Goal: Task Accomplishment & Management: Use online tool/utility

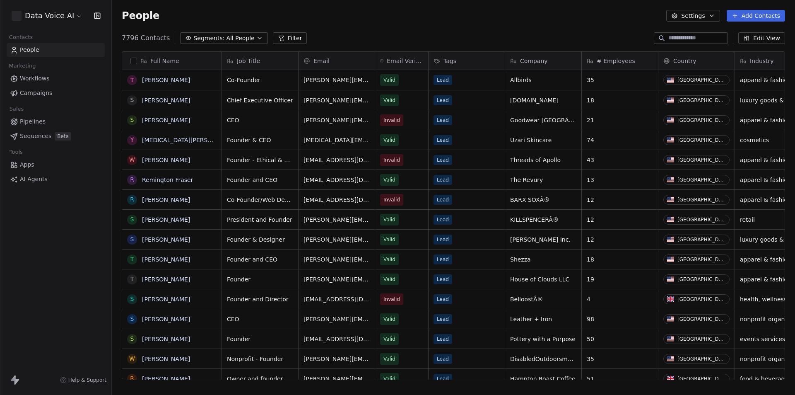
scroll to position [341, 677]
click at [47, 78] on span "Workflows" at bounding box center [35, 78] width 30 height 9
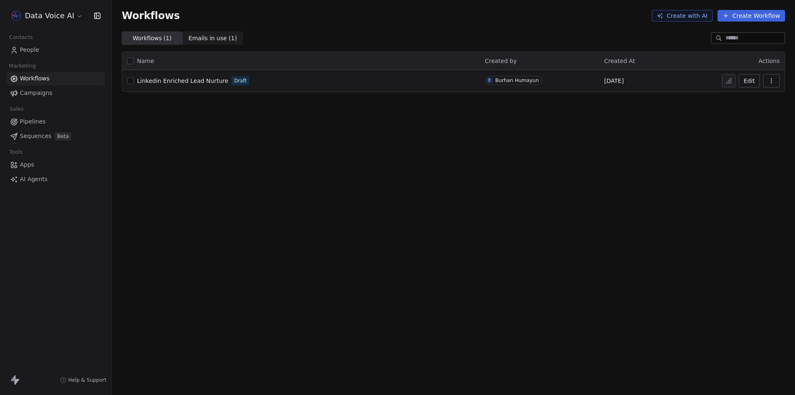
click at [685, 18] on button "Create with AI" at bounding box center [682, 16] width 61 height 12
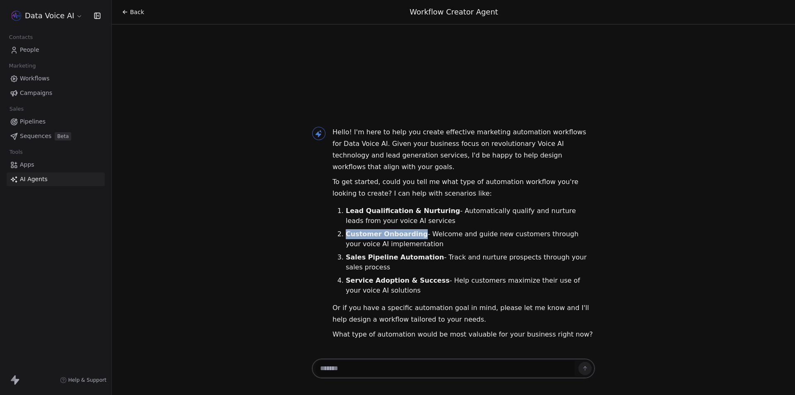
drag, startPoint x: 347, startPoint y: 236, endPoint x: 417, endPoint y: 237, distance: 70.8
click at [417, 237] on li "Customer Onboarding - Welcome and guide new customers through your voice AI imp…" at bounding box center [470, 239] width 249 height 20
copy strong "Customer Onboarding"
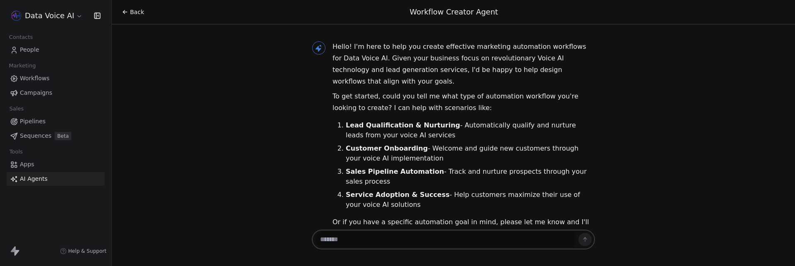
scroll to position [31, 0]
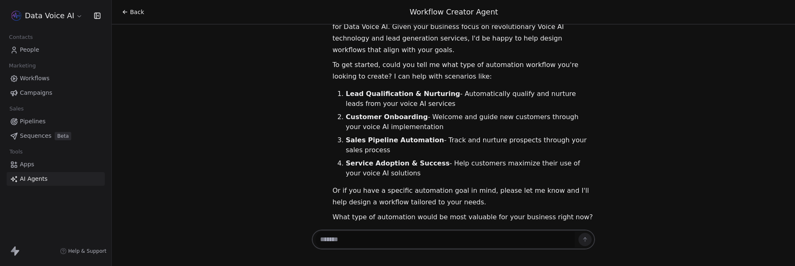
click at [360, 245] on textarea at bounding box center [445, 240] width 259 height 16
paste textarea "**********"
type textarea "**********"
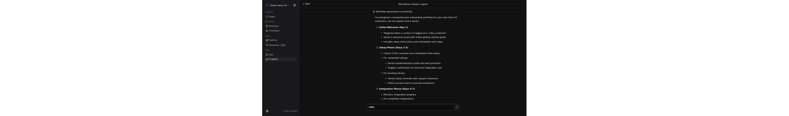
scroll to position [586, 0]
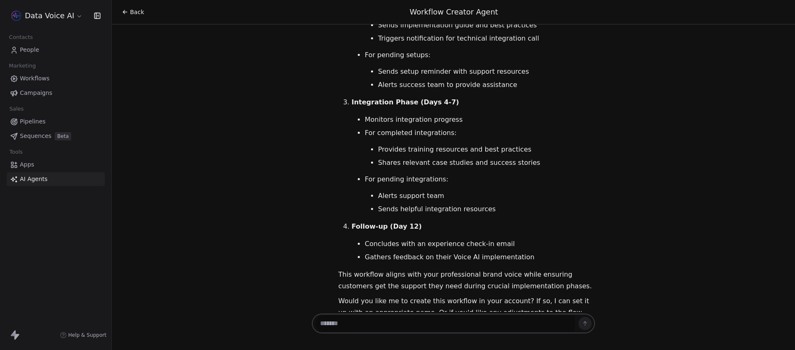
click at [40, 77] on span "Workflows" at bounding box center [35, 78] width 30 height 9
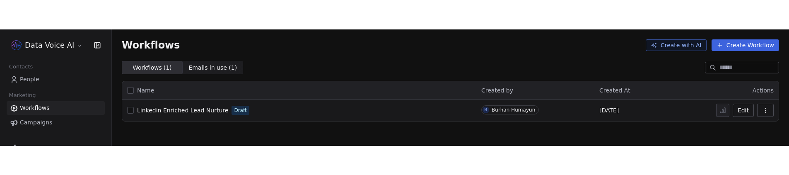
scroll to position [76, 0]
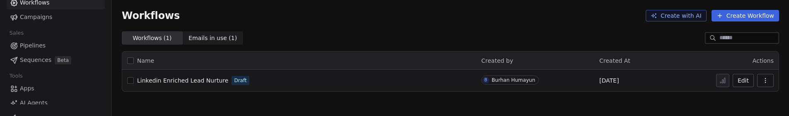
click at [39, 52] on link "Pipelines" at bounding box center [56, 46] width 98 height 14
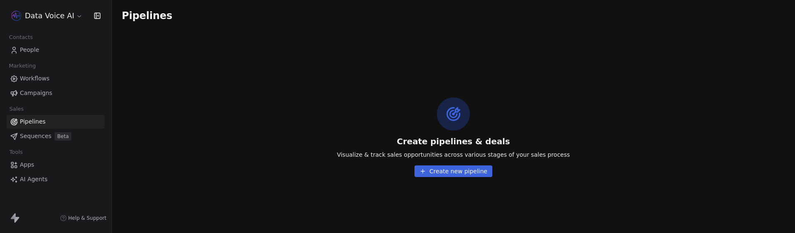
click at [33, 77] on span "Workflows" at bounding box center [35, 78] width 30 height 9
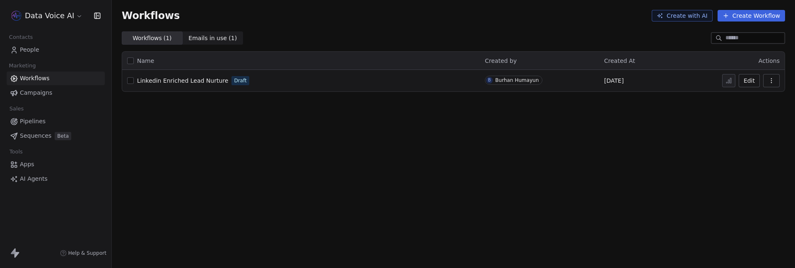
click at [683, 18] on button "Create with AI" at bounding box center [682, 16] width 61 height 12
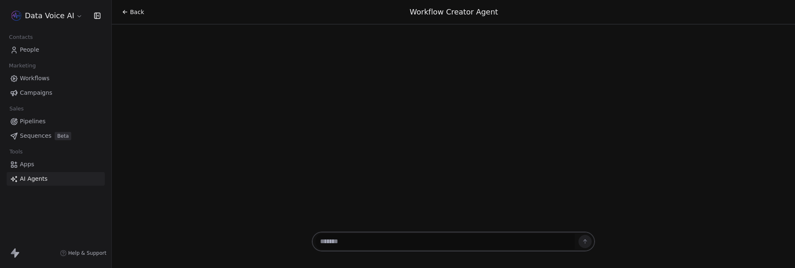
click at [363, 245] on textarea at bounding box center [445, 242] width 259 height 16
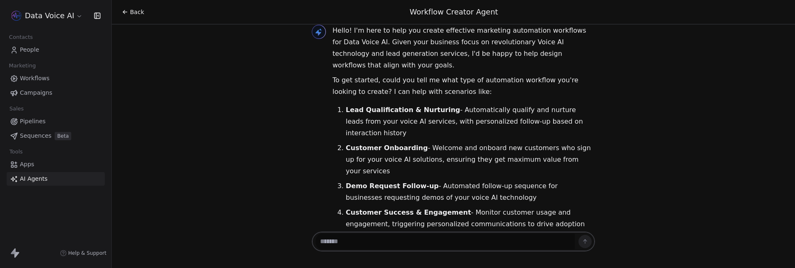
scroll to position [28, 0]
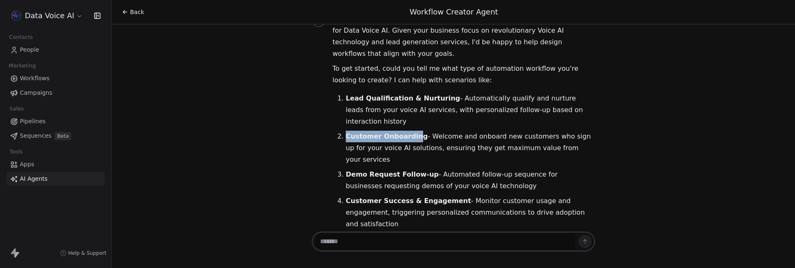
drag, startPoint x: 345, startPoint y: 113, endPoint x: 410, endPoint y: 116, distance: 65.5
click at [410, 133] on strong "Customer Onboarding" at bounding box center [387, 137] width 82 height 8
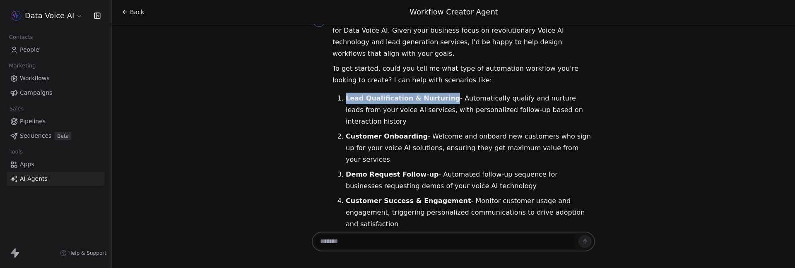
drag, startPoint x: 343, startPoint y: 89, endPoint x: 442, endPoint y: 91, distance: 99.4
click at [442, 94] on strong "Lead Qualification & Nurturing" at bounding box center [403, 98] width 114 height 8
copy strong "Lead Qualification & Nurturing"
click at [372, 244] on textarea at bounding box center [445, 242] width 259 height 16
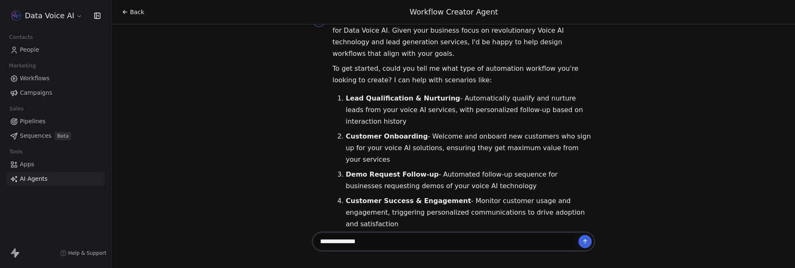
paste textarea "**********"
click at [362, 241] on textarea "**********" at bounding box center [445, 242] width 259 height 16
click at [365, 242] on textarea "**********" at bounding box center [445, 242] width 259 height 16
click at [470, 240] on textarea "**********" at bounding box center [445, 242] width 259 height 16
type textarea "**********"
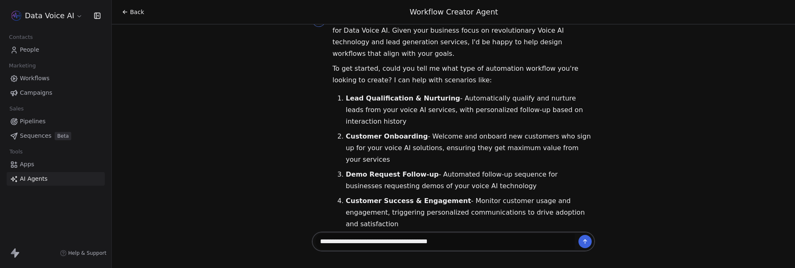
click at [583, 241] on icon at bounding box center [585, 242] width 7 height 7
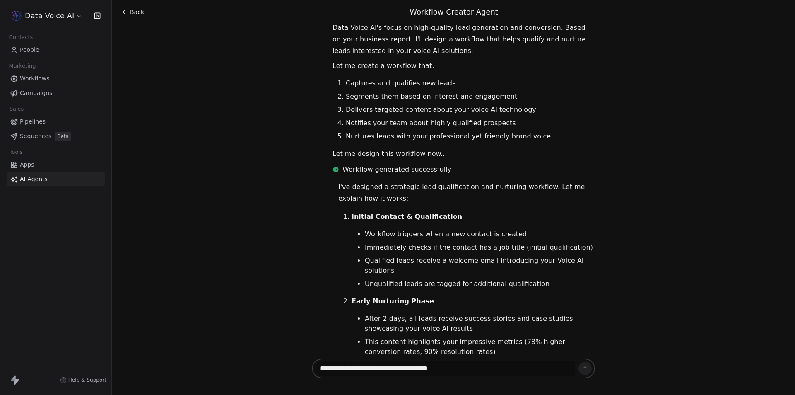
scroll to position [289, 0]
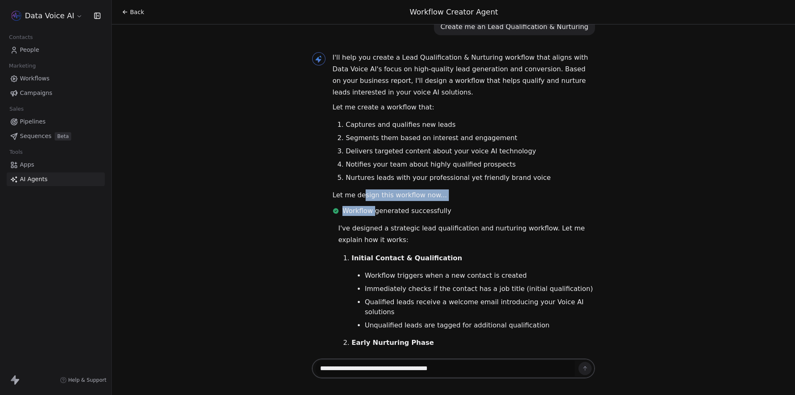
drag, startPoint x: 360, startPoint y: 142, endPoint x: 374, endPoint y: 154, distance: 18.5
click at [372, 154] on div "I'll help you create a Lead Qualification & Nurturing workflow that aligns with…" at bounding box center [464, 135] width 263 height 167
click at [283, 193] on div "Hello! I'm here to help you create effective marketing automation workflows for…" at bounding box center [453, 190] width 683 height 332
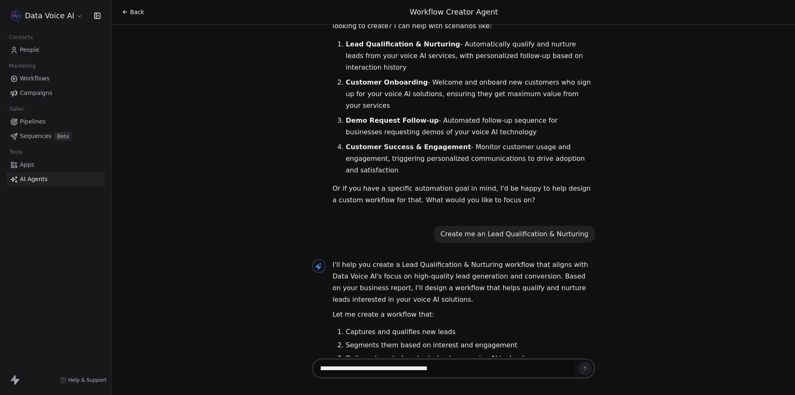
scroll to position [0, 0]
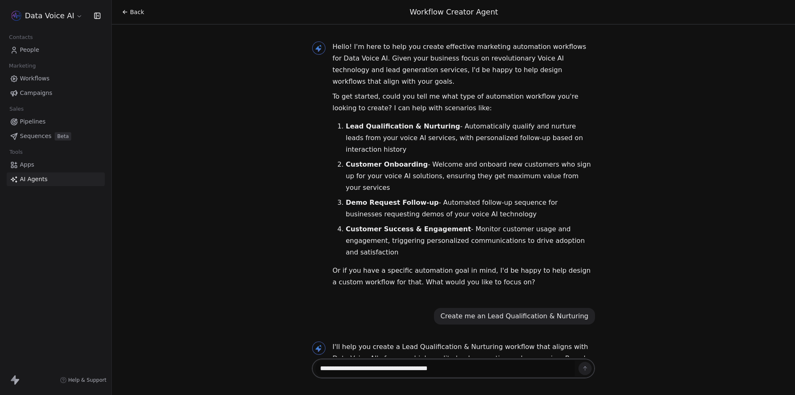
click at [37, 79] on span "Workflows" at bounding box center [35, 78] width 30 height 9
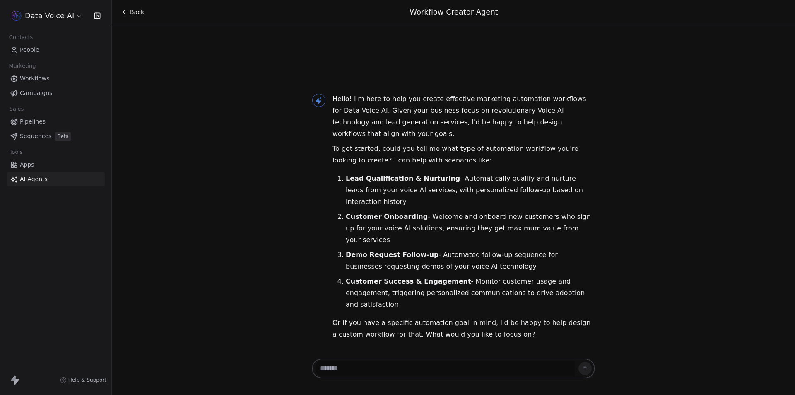
click at [37, 78] on span "Workflows" at bounding box center [35, 78] width 30 height 9
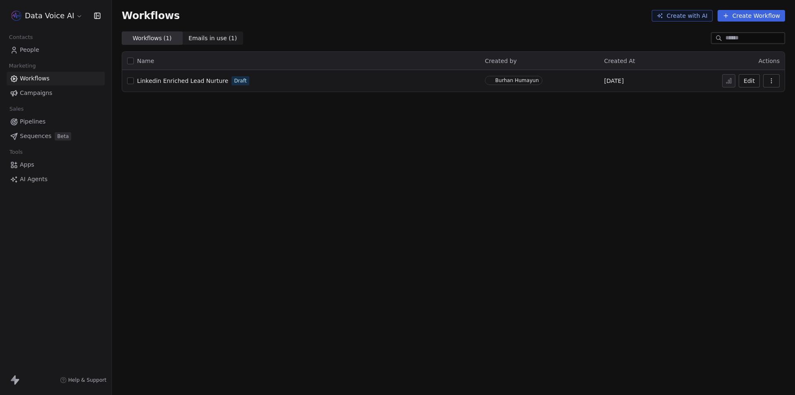
click at [44, 180] on span "AI Agents" at bounding box center [34, 179] width 28 height 9
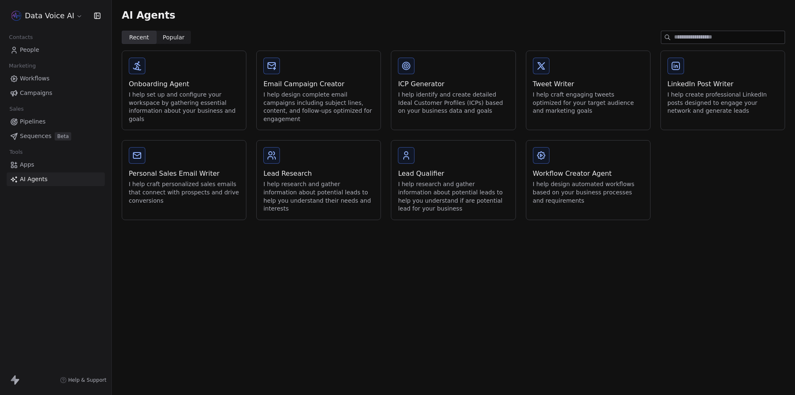
click at [559, 194] on div "I help design automated workflows based on your business processes and requirem…" at bounding box center [588, 192] width 111 height 24
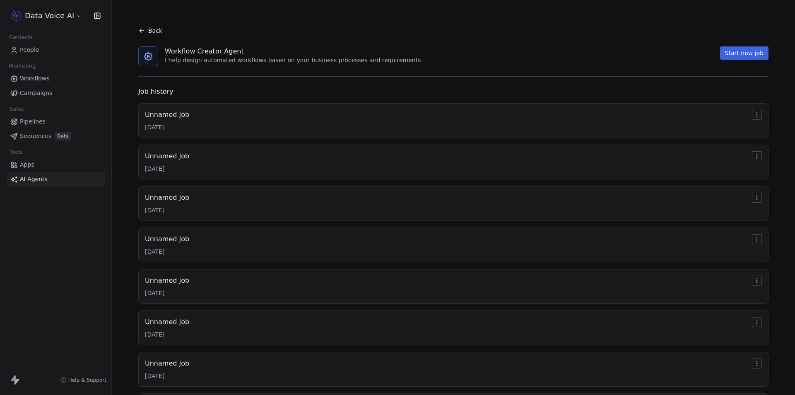
click at [751, 113] on html "Data Voice AI Contacts People Marketing Workflows Campaigns Sales Pipelines Seq…" at bounding box center [397, 197] width 795 height 395
click at [692, 94] on html "Data Voice AI Contacts People Marketing Workflows Campaigns Sales Pipelines Seq…" at bounding box center [397, 197] width 795 height 395
click at [751, 116] on html "Data Voice AI Contacts People Marketing Workflows Campaigns Sales Pipelines Seq…" at bounding box center [397, 197] width 795 height 395
click at [749, 131] on span "Rename" at bounding box center [757, 129] width 24 height 8
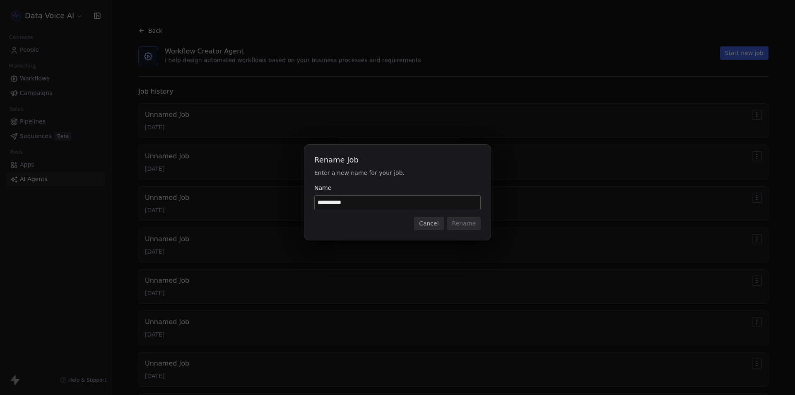
click at [371, 206] on input "**********" at bounding box center [398, 202] width 166 height 14
type input "******"
click at [464, 225] on button "Rename" at bounding box center [464, 223] width 34 height 13
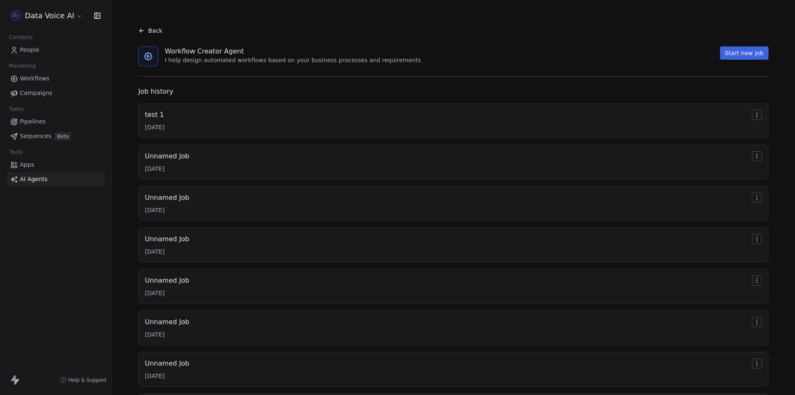
click at [752, 155] on html "Data Voice AI Contacts People Marketing Workflows Campaigns Sales Pipelines Seq…" at bounding box center [397, 197] width 795 height 395
click at [749, 174] on span "Rename" at bounding box center [757, 171] width 24 height 8
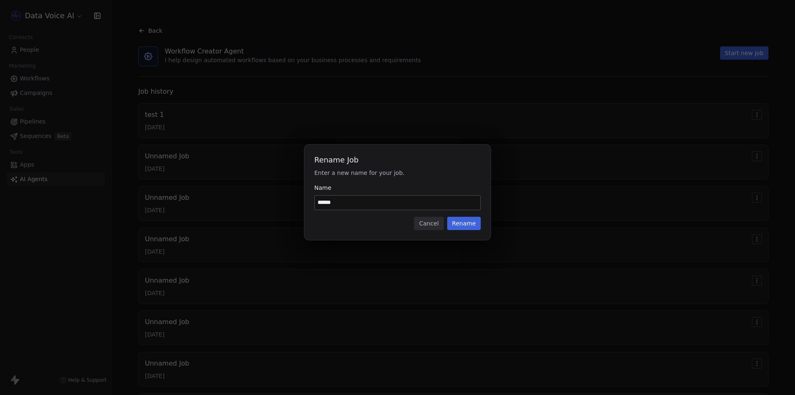
type input "******"
click at [465, 221] on button "Rename" at bounding box center [464, 223] width 34 height 13
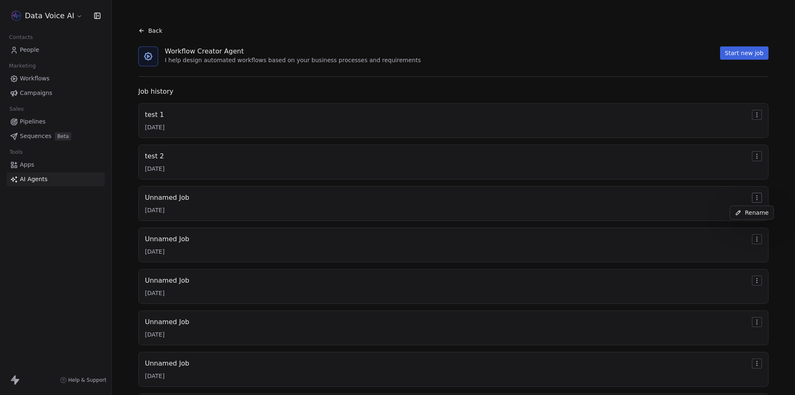
click at [752, 196] on html "Data Voice AI Contacts People Marketing Workflows Campaigns Sales Pipelines Seq…" at bounding box center [397, 197] width 795 height 395
click at [749, 211] on span "Rename" at bounding box center [757, 212] width 24 height 8
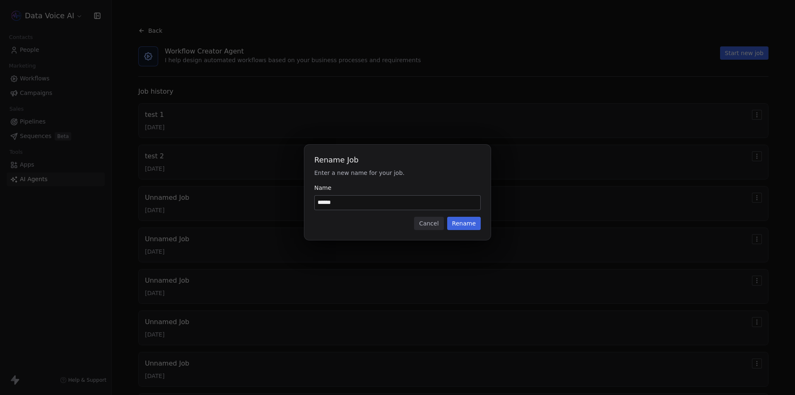
type input "****"
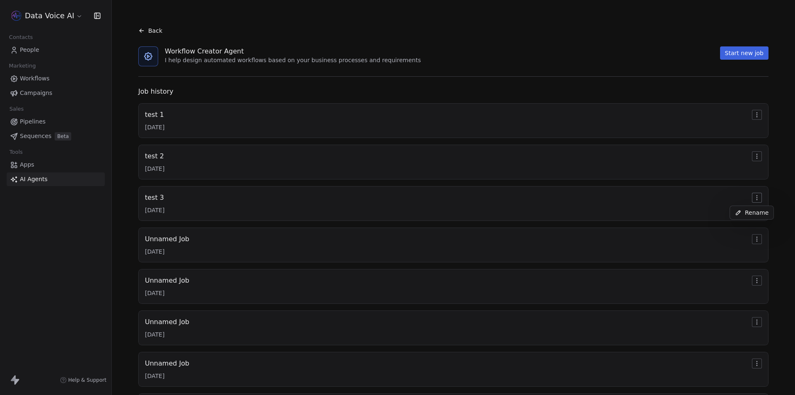
click at [750, 197] on html "Data Voice AI Contacts People Marketing Workflows Campaigns Sales Pipelines Seq…" at bounding box center [397, 197] width 795 height 395
click at [751, 213] on span "Rename" at bounding box center [757, 212] width 24 height 8
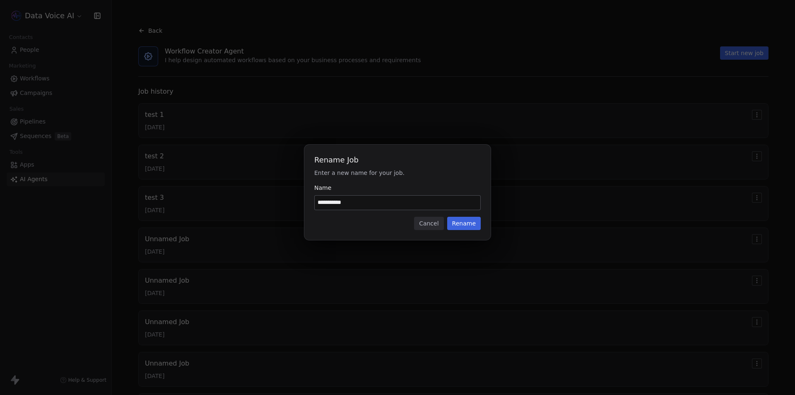
type input "**********"
click at [468, 224] on button "Rename" at bounding box center [464, 223] width 34 height 13
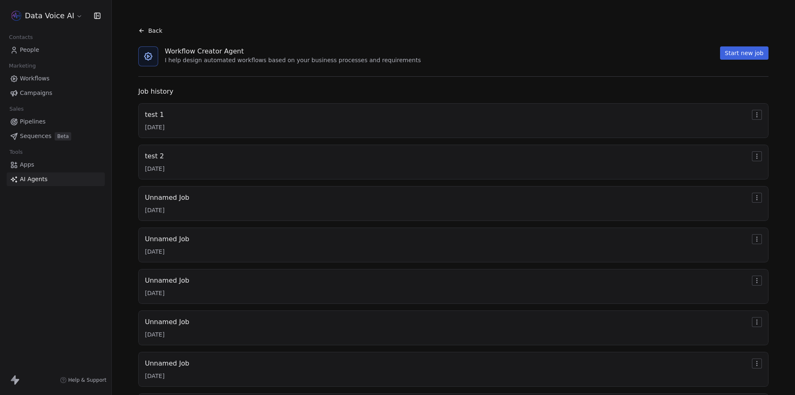
click at [263, 151] on div "test 2 9/9/2025" at bounding box center [453, 162] width 617 height 22
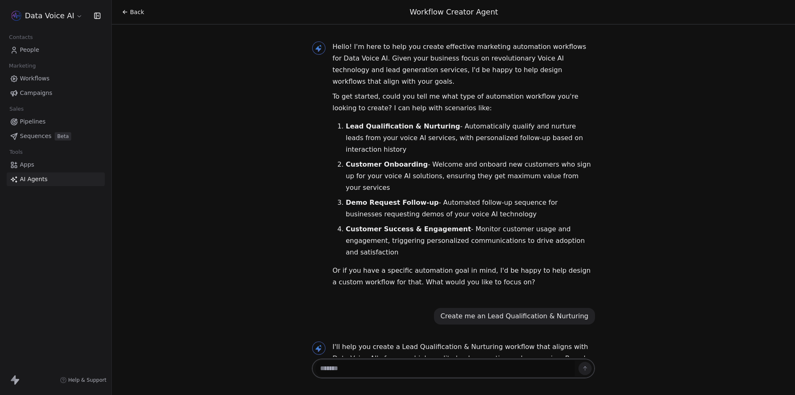
click at [124, 13] on icon at bounding box center [125, 12] width 7 height 7
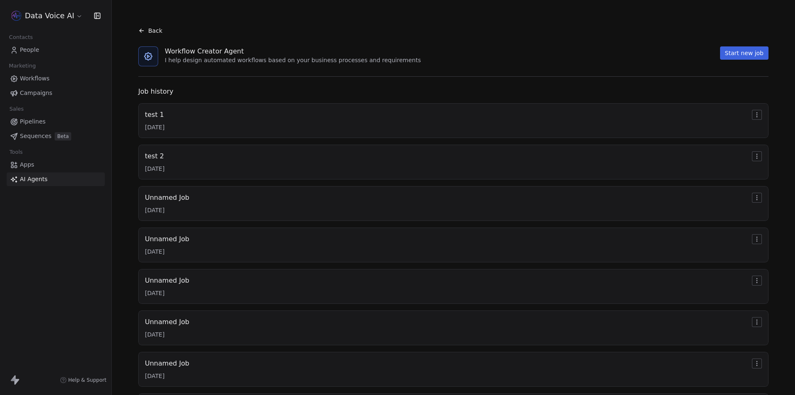
click at [193, 206] on div "Unnamed Job 9/9/2025" at bounding box center [453, 204] width 617 height 22
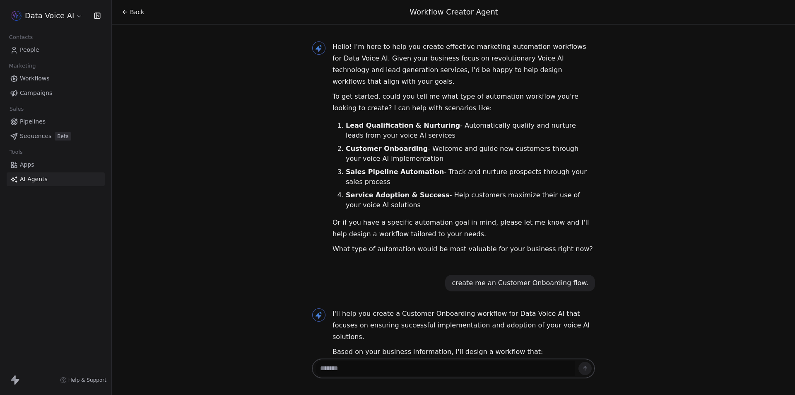
click at [123, 14] on icon at bounding box center [125, 12] width 7 height 7
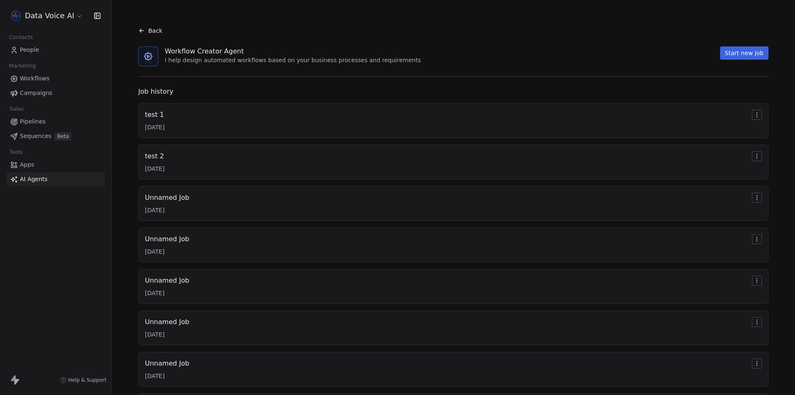
click at [174, 121] on div "test 1 [DATE]" at bounding box center [453, 121] width 617 height 22
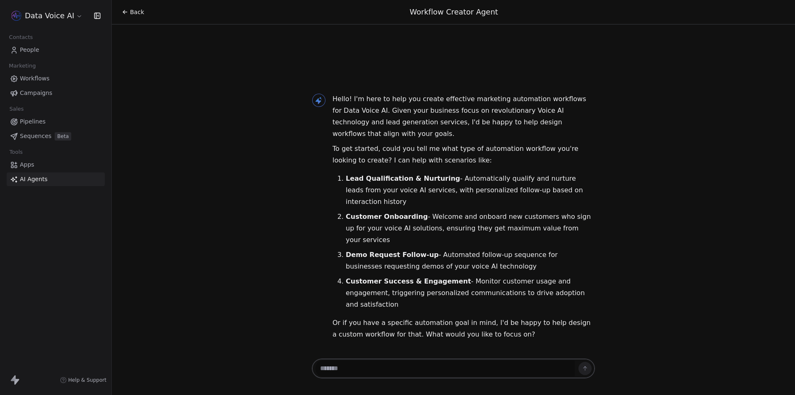
click at [122, 10] on icon at bounding box center [125, 12] width 7 height 7
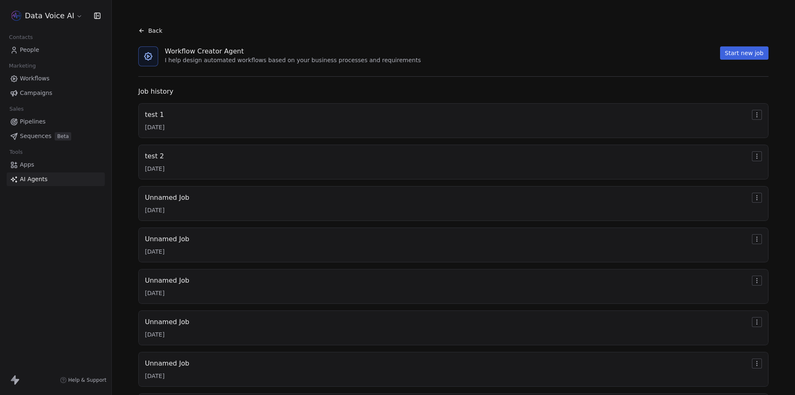
click at [188, 203] on div "Unnamed Job 9/9/2025" at bounding box center [453, 204] width 617 height 22
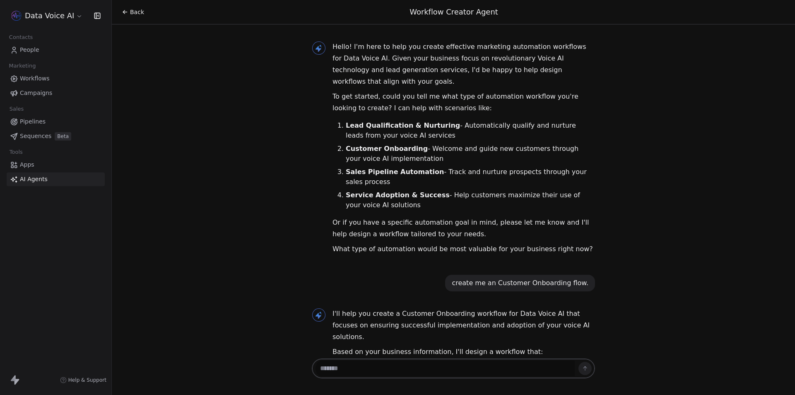
scroll to position [541, 0]
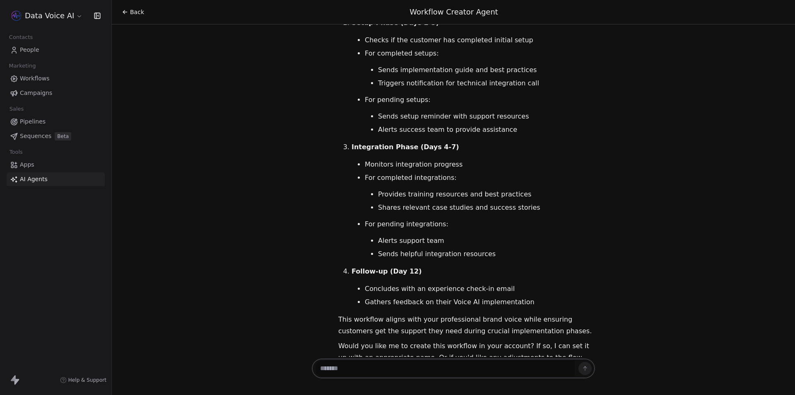
click at [125, 11] on icon at bounding box center [124, 11] width 2 height 2
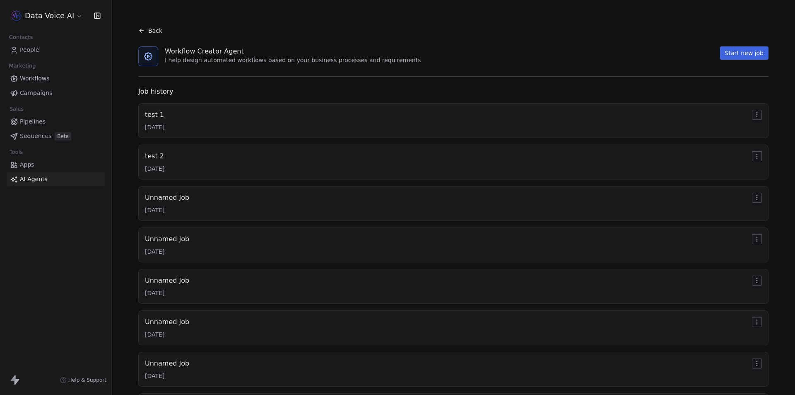
click at [751, 197] on html "Data Voice AI Contacts People Marketing Workflows Campaigns Sales Pipelines Seq…" at bounding box center [397, 197] width 795 height 395
click at [746, 210] on span "Rename" at bounding box center [757, 212] width 24 height 8
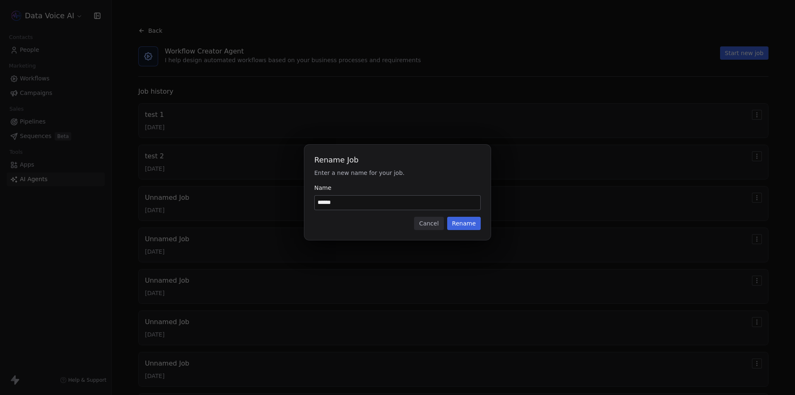
drag, startPoint x: 321, startPoint y: 201, endPoint x: 316, endPoint y: 201, distance: 5.0
click at [316, 201] on input "******" at bounding box center [398, 202] width 166 height 14
type input "******"
click at [478, 225] on button "Rename" at bounding box center [464, 223] width 34 height 13
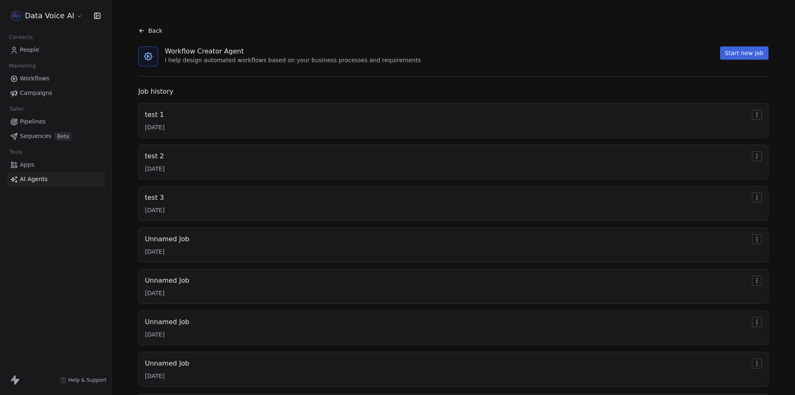
click at [35, 179] on span "AI Agents" at bounding box center [34, 179] width 28 height 9
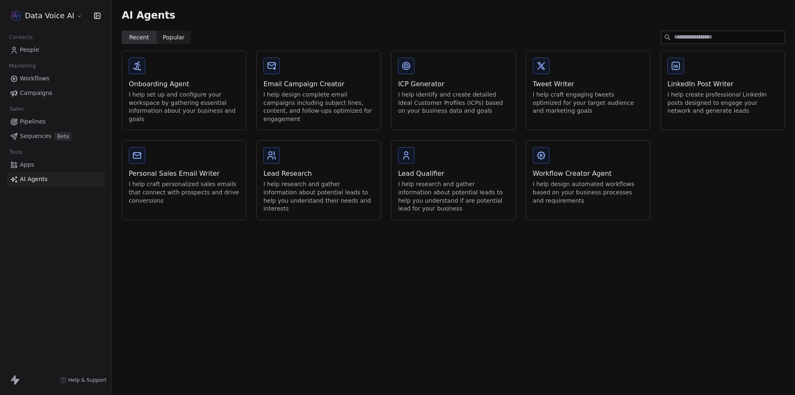
click at [579, 183] on div "I help design automated workflows based on your business processes and requirem…" at bounding box center [588, 192] width 111 height 24
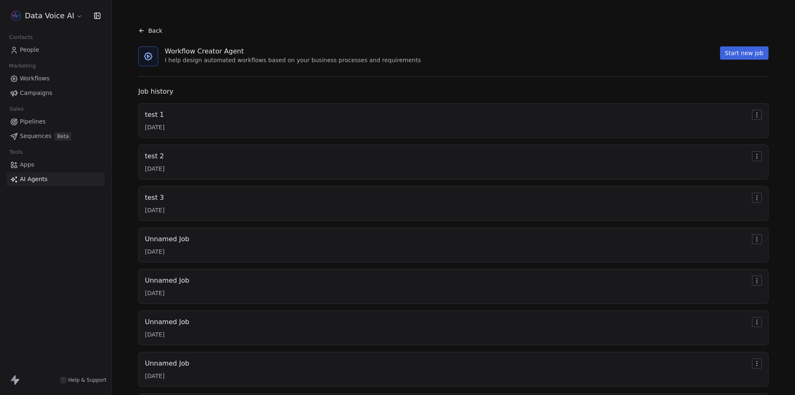
click at [307, 117] on div "test 1 [DATE]" at bounding box center [453, 121] width 617 height 22
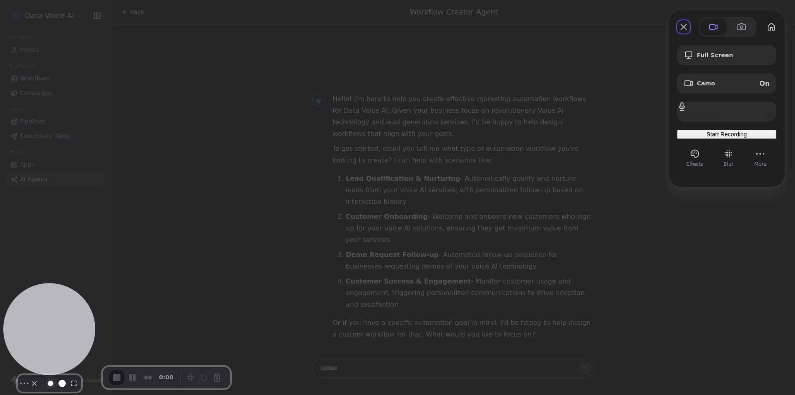
click at [50, 268] on button "Resize small" at bounding box center [51, 383] width 10 height 10
click at [58, 268] on button "Resize medium" at bounding box center [62, 382] width 13 height 13
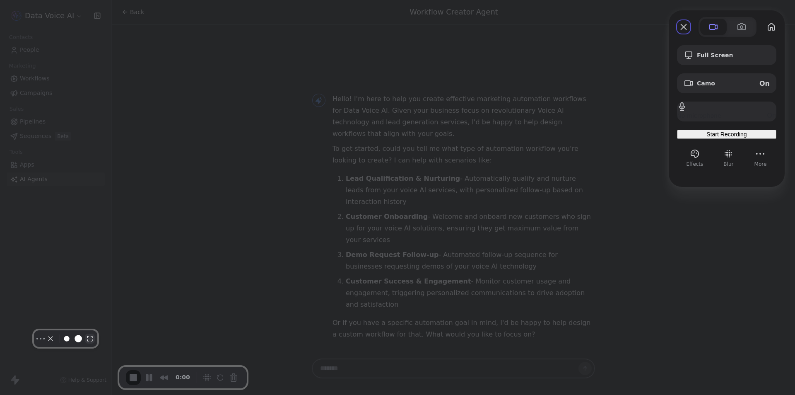
click at [95, 268] on button "Resize large" at bounding box center [90, 338] width 10 height 10
click at [72, 268] on button "Resize small" at bounding box center [67, 338] width 10 height 10
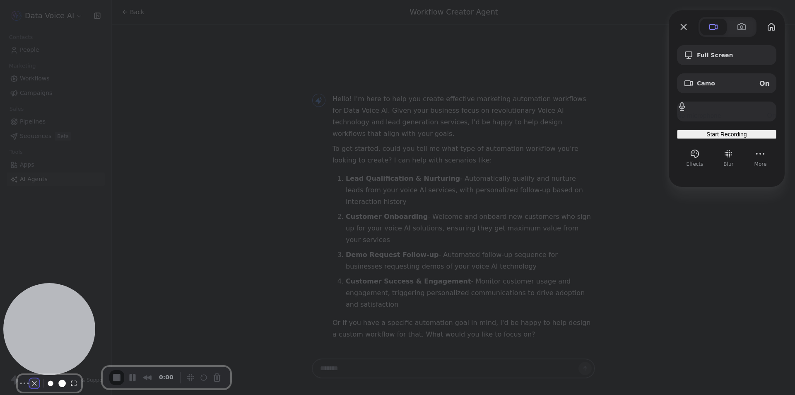
click at [30, 268] on button "Camera off" at bounding box center [34, 383] width 10 height 10
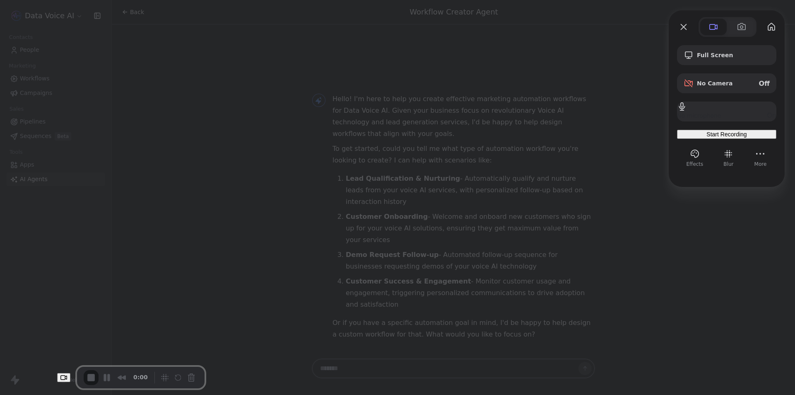
click at [158, 268] on div "Recorder controls - play pause" at bounding box center [178, 377] width 40 height 13
click at [749, 111] on div "No microphone On" at bounding box center [726, 115] width 99 height 8
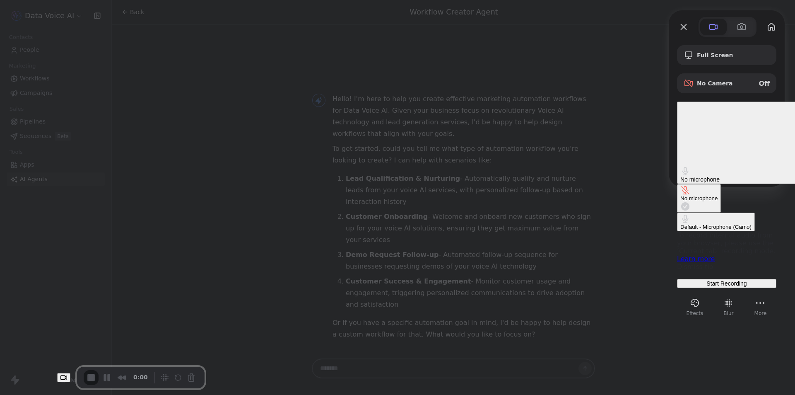
click at [681, 201] on span "Microphone options" at bounding box center [686, 206] width 10 height 10
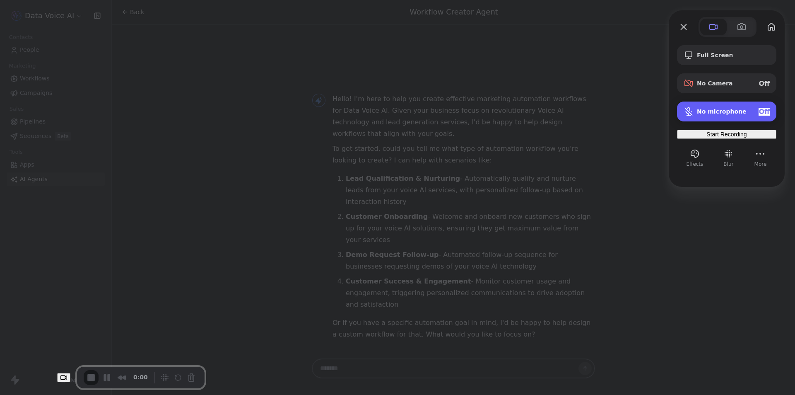
drag, startPoint x: 747, startPoint y: 109, endPoint x: 701, endPoint y: 122, distance: 47.8
click at [746, 109] on div "No microphone Off" at bounding box center [733, 112] width 73 height 8
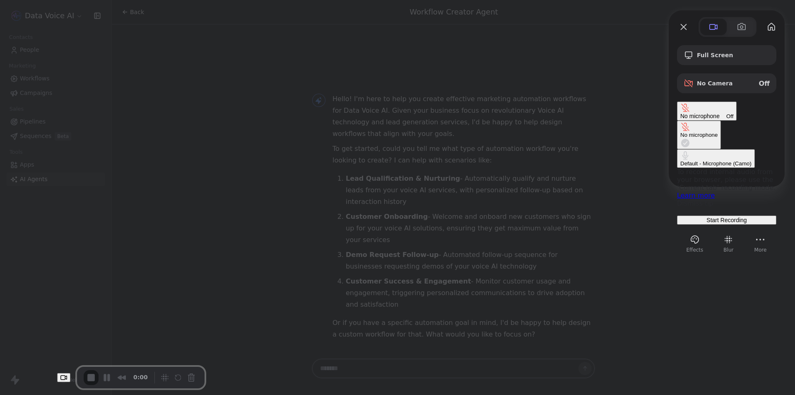
click at [723, 229] on div at bounding box center [397, 197] width 795 height 395
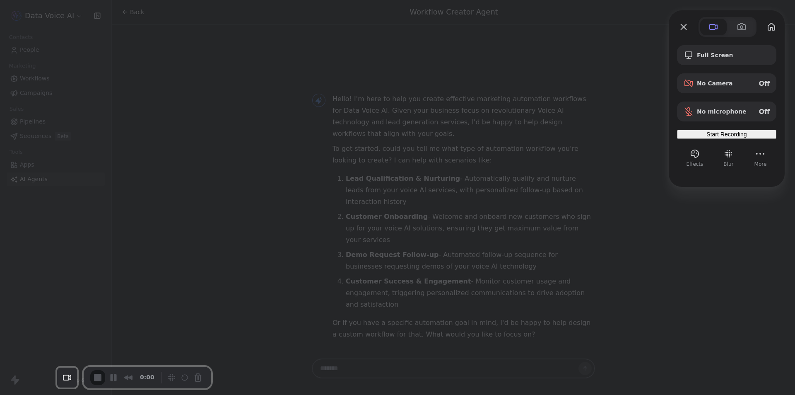
click at [722, 138] on span "Start Recording" at bounding box center [727, 134] width 40 height 7
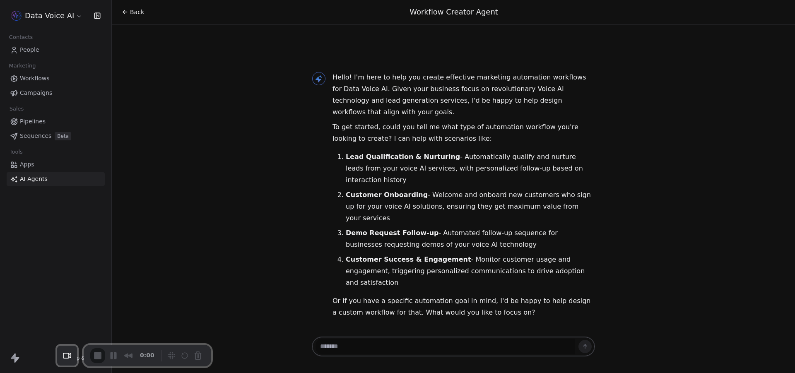
click at [382, 268] on textarea at bounding box center [445, 347] width 259 height 16
drag, startPoint x: 346, startPoint y: 219, endPoint x: 403, endPoint y: 278, distance: 82.3
click at [416, 199] on strong "Customer Onboarding" at bounding box center [387, 195] width 82 height 8
copy strong "Customer Onboarding"
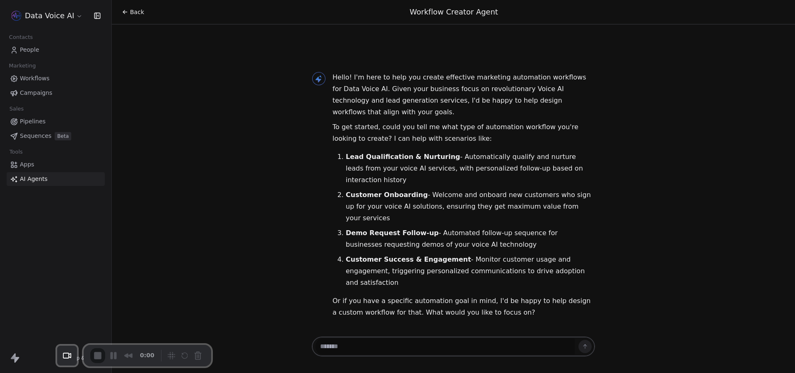
click at [388, 268] on textarea at bounding box center [445, 347] width 259 height 16
paste textarea "**********"
type textarea "**********"
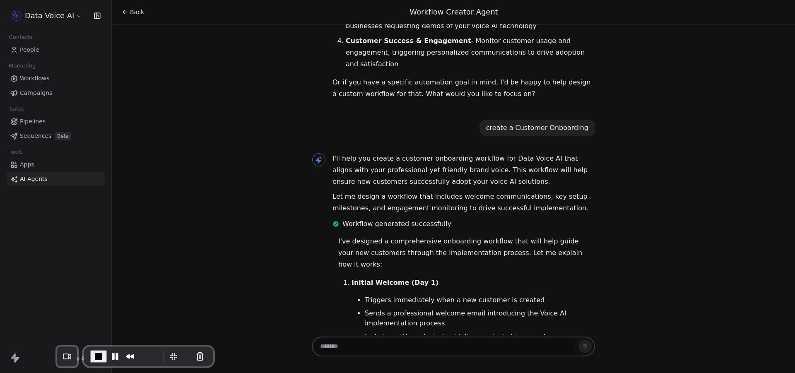
scroll to position [147, 0]
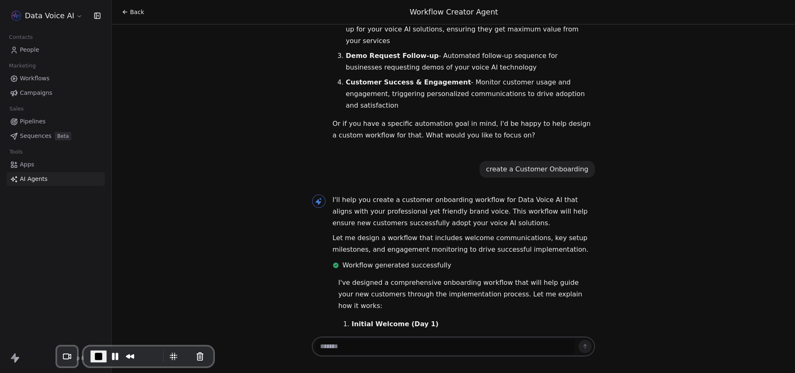
click at [48, 81] on span "Workflows" at bounding box center [35, 78] width 30 height 9
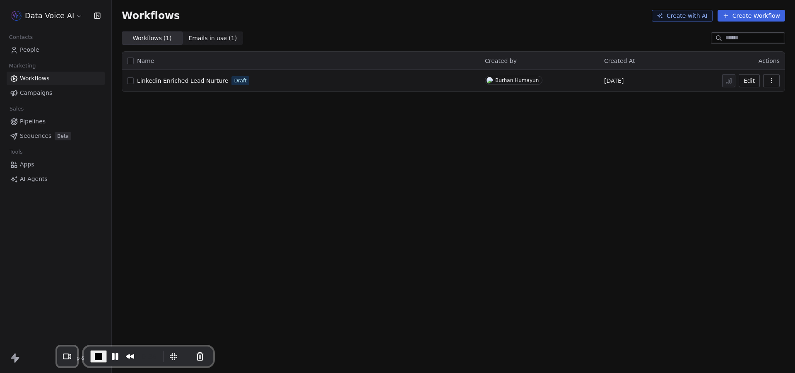
drag, startPoint x: 255, startPoint y: 132, endPoint x: 189, endPoint y: 138, distance: 66.1
click at [189, 138] on div "Workflows Create with AI Create Workflow Workflows ( 1 ) Workflows ( 1 ) Emails…" at bounding box center [453, 186] width 683 height 373
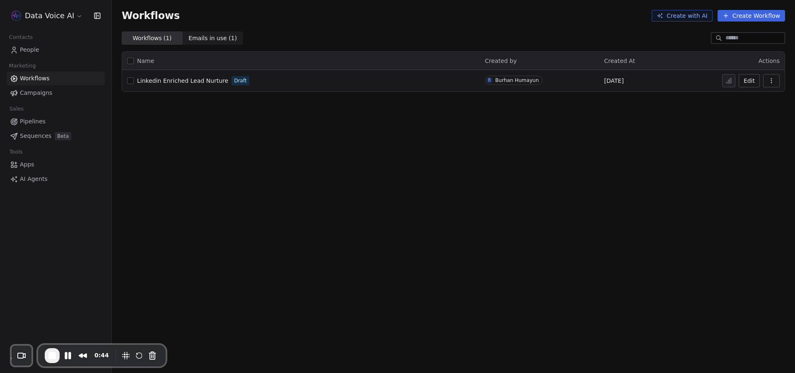
click at [31, 181] on span "AI Agents" at bounding box center [34, 179] width 28 height 9
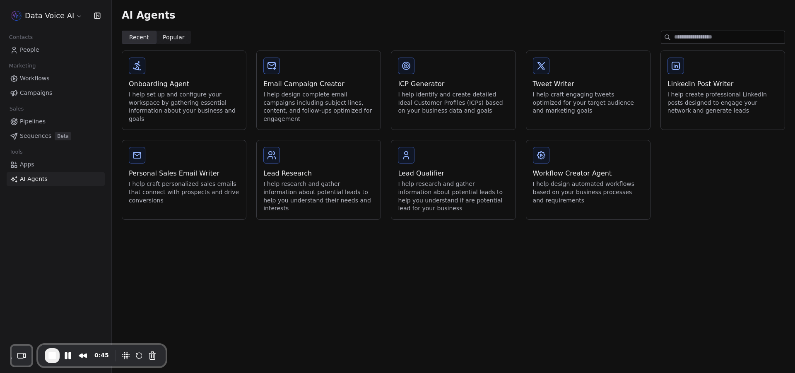
click at [590, 183] on div "I help design automated workflows based on your business processes and requirem…" at bounding box center [588, 192] width 111 height 24
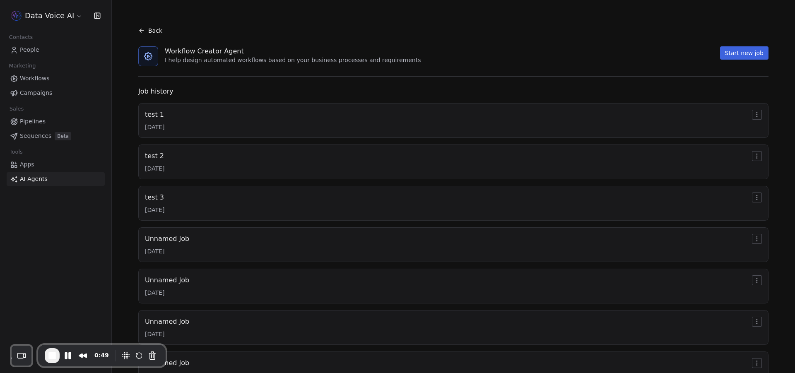
click at [171, 121] on div "test 1 [DATE]" at bounding box center [453, 121] width 617 height 22
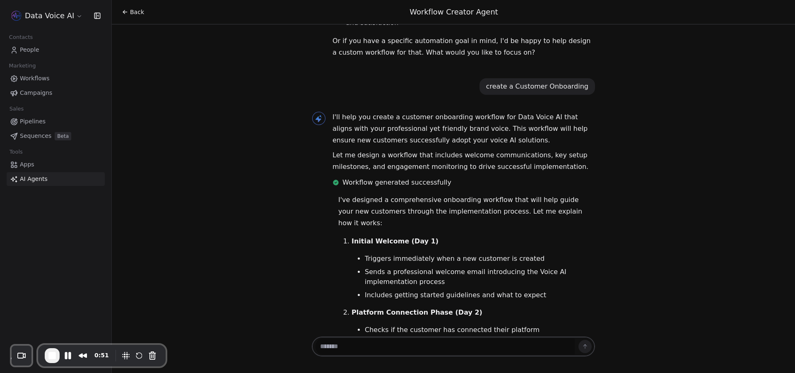
scroll to position [188, 0]
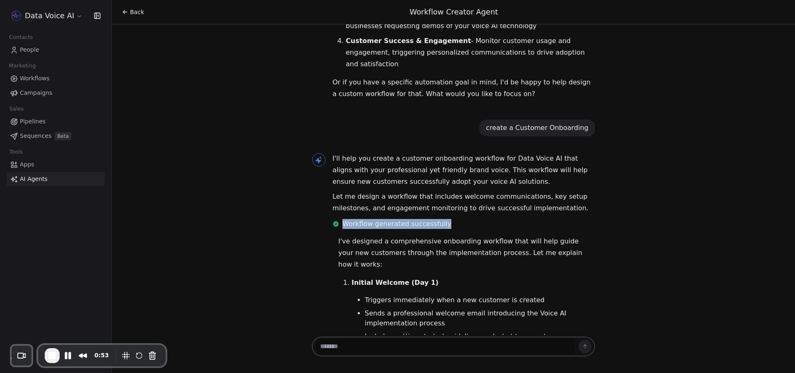
drag, startPoint x: 340, startPoint y: 181, endPoint x: 468, endPoint y: 186, distance: 128.1
click at [468, 219] on div "Workflow generated successfully" at bounding box center [464, 225] width 263 height 13
click at [415, 277] on li "Initial Welcome (Day 1) Triggers immediately when a new customer is created Sen…" at bounding box center [474, 309] width 244 height 65
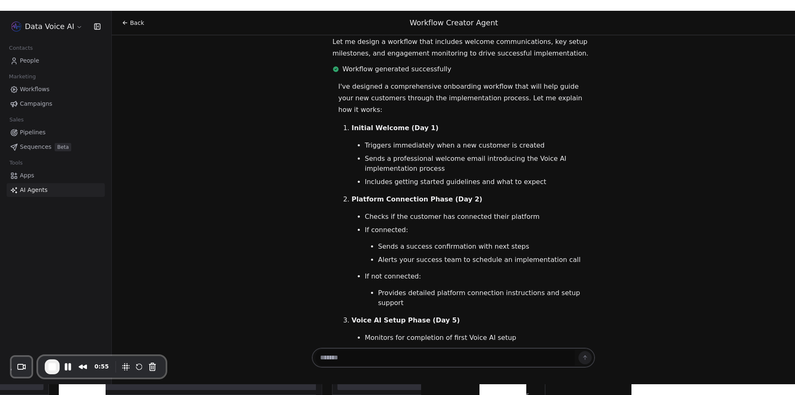
scroll to position [519, 0]
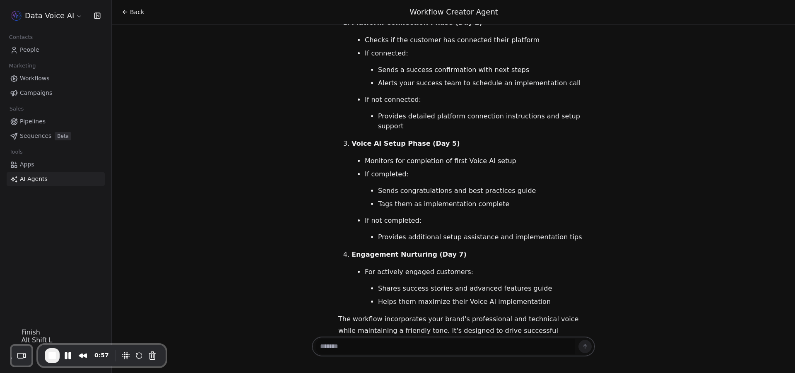
click at [51, 357] on span "End Recording" at bounding box center [52, 356] width 10 height 10
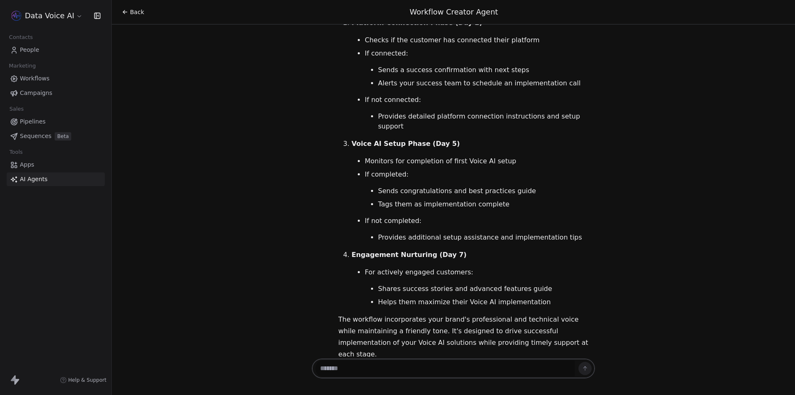
scroll to position [498, 0]
